Goal: Task Accomplishment & Management: Manage account settings

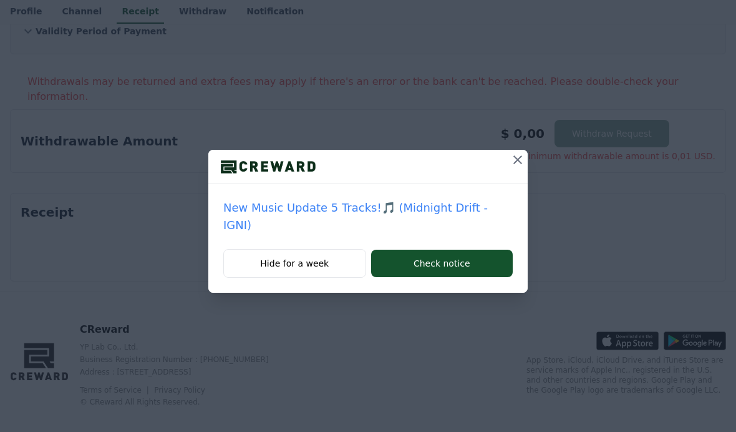
scroll to position [168, 0]
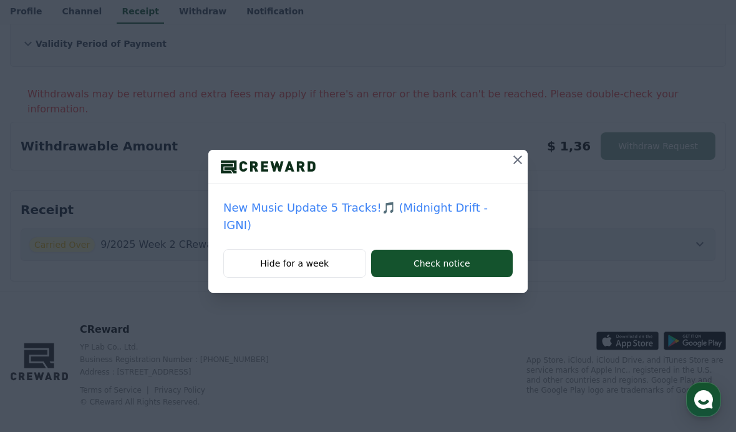
click at [508, 159] on button at bounding box center [518, 160] width 20 height 20
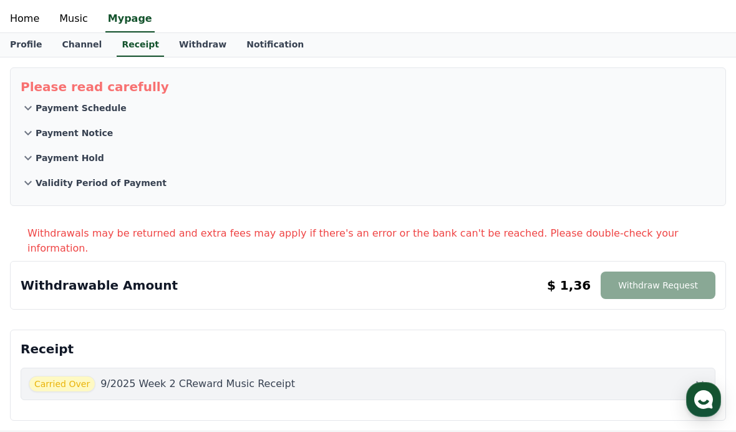
scroll to position [0, 0]
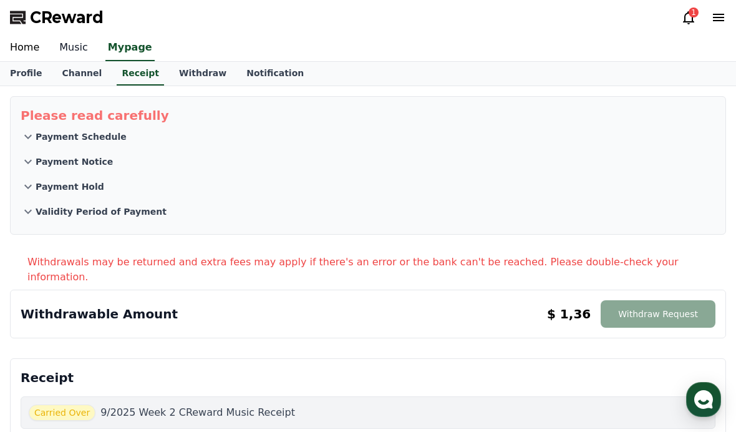
click at [68, 51] on link "Music" at bounding box center [73, 48] width 49 height 26
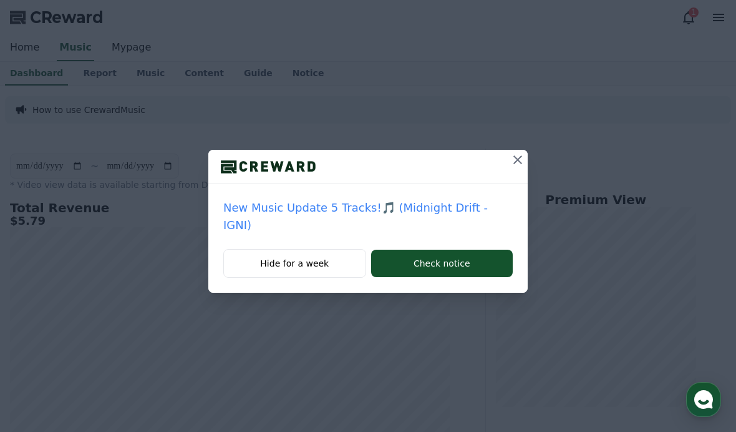
click at [517, 155] on button at bounding box center [518, 160] width 20 height 20
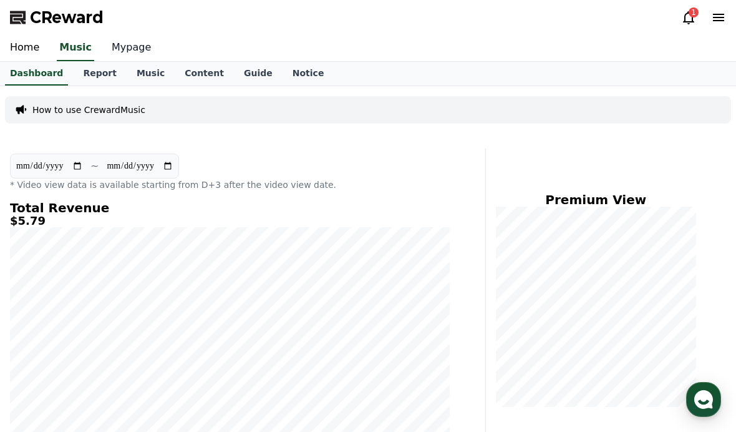
click at [115, 50] on link "Mypage" at bounding box center [131, 48] width 59 height 26
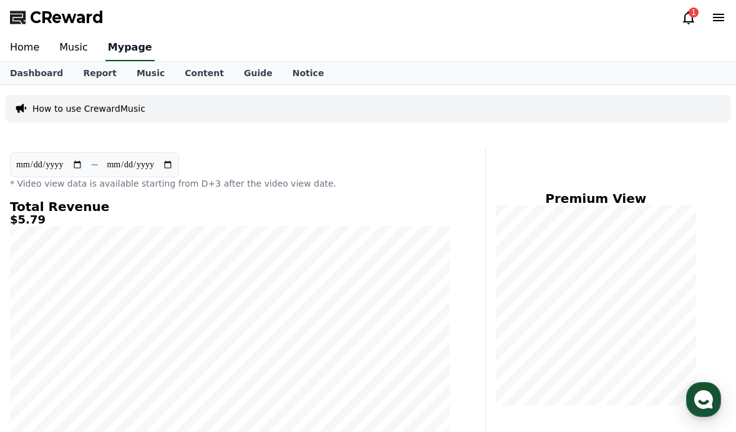
select select "**********"
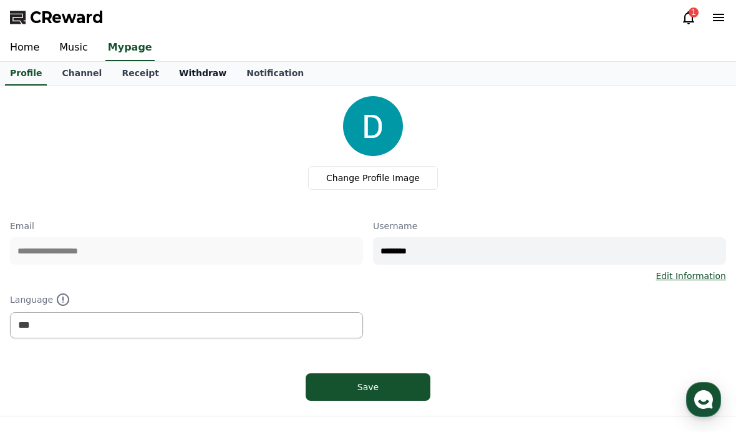
click at [187, 77] on link "Withdraw" at bounding box center [202, 74] width 67 height 24
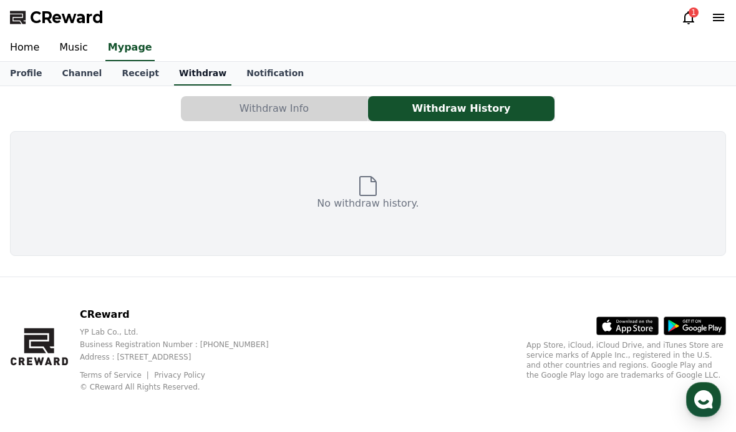
scroll to position [44, 0]
click at [225, 96] on button "Withdraw Info" at bounding box center [274, 108] width 187 height 25
click at [226, 96] on button "Withdraw Info" at bounding box center [274, 108] width 187 height 25
click at [216, 117] on button "Withdraw Info" at bounding box center [274, 108] width 187 height 25
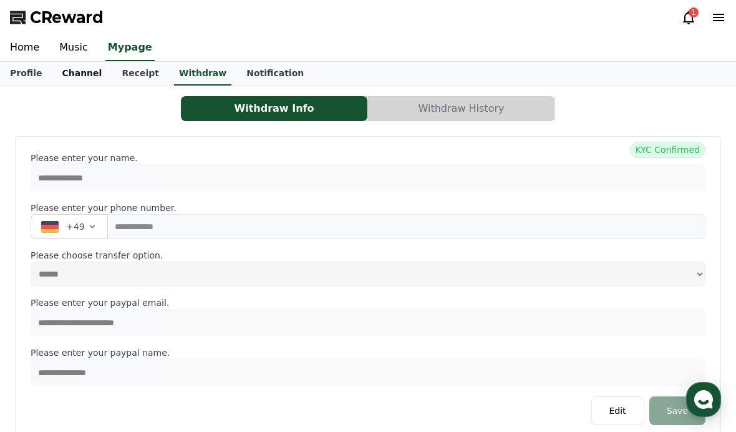
click at [79, 70] on link "Channel" at bounding box center [82, 74] width 60 height 24
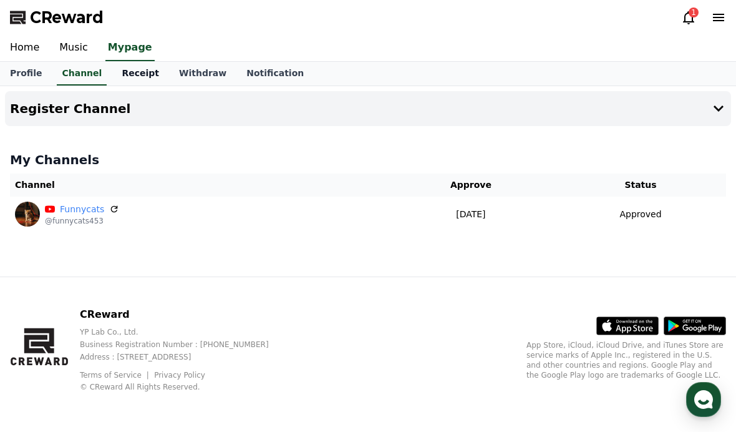
click at [112, 71] on link "Receipt" at bounding box center [140, 74] width 57 height 24
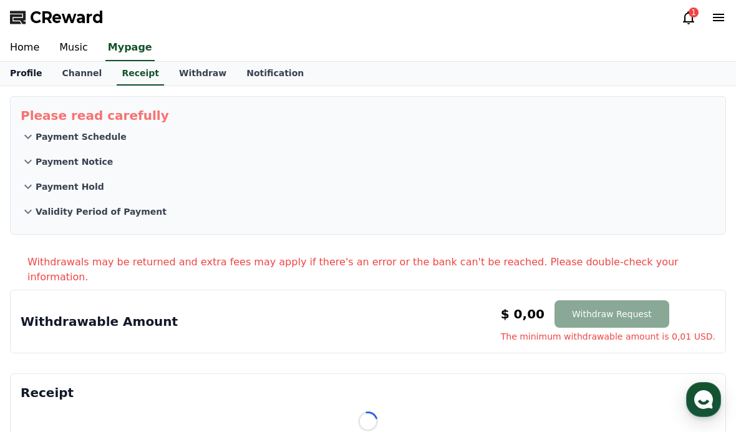
click at [32, 72] on link "Profile" at bounding box center [26, 74] width 52 height 24
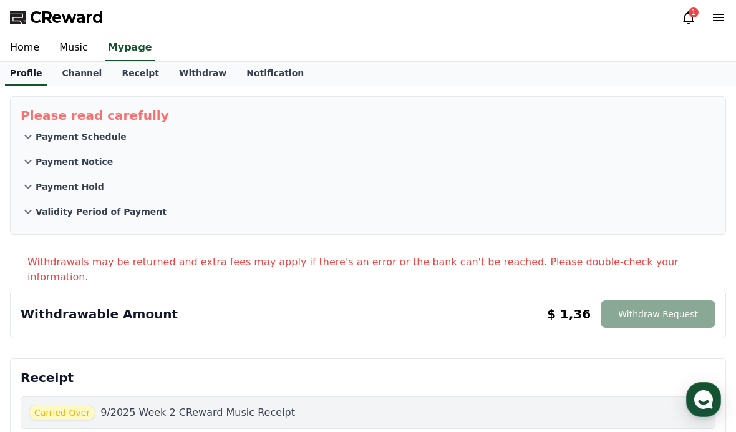
select select "**********"
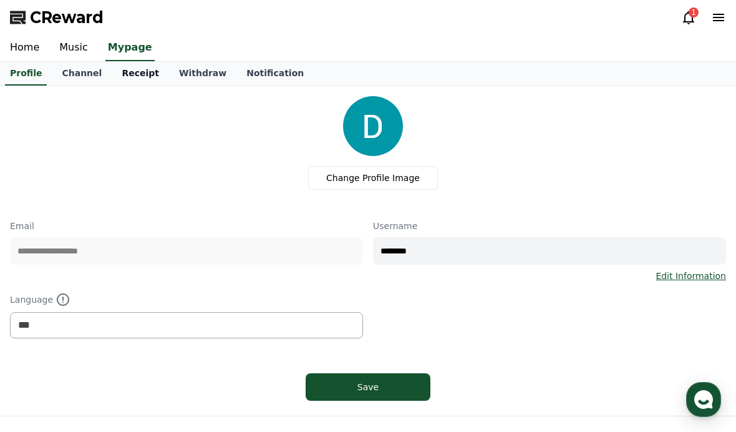
click at [131, 67] on link "Receipt" at bounding box center [140, 74] width 57 height 24
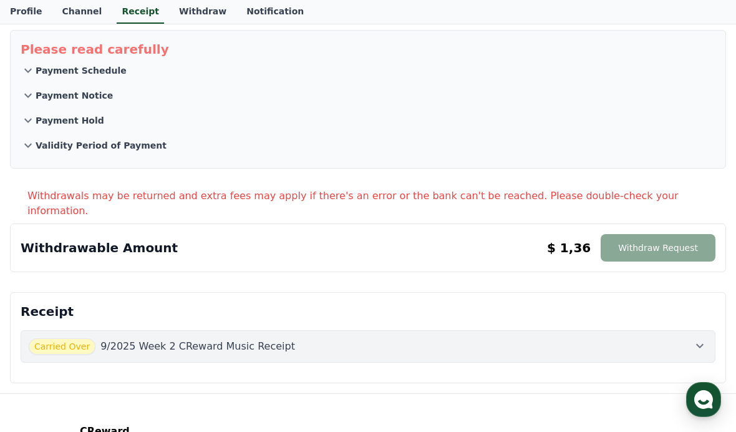
click at [143, 339] on p "9/2025 Week 2 CReward Music Receipt" at bounding box center [197, 346] width 195 height 15
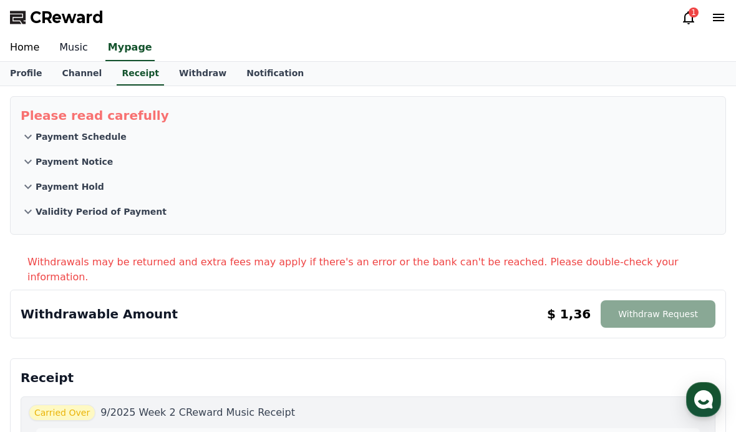
click at [92, 39] on link "Music" at bounding box center [73, 48] width 49 height 26
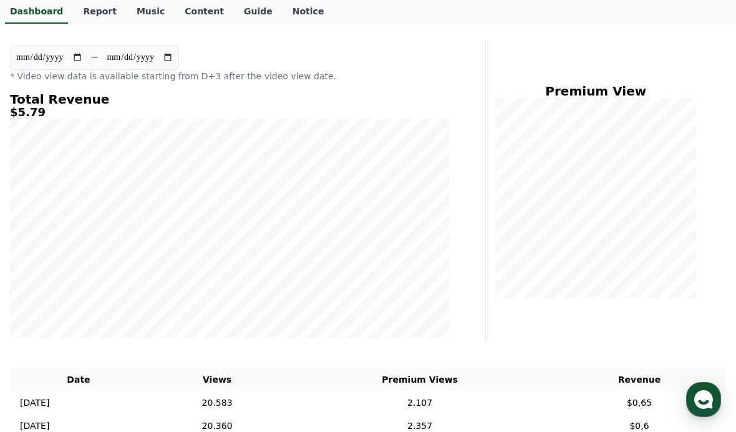
scroll to position [109, 0]
